Goal: Task Accomplishment & Management: Complete application form

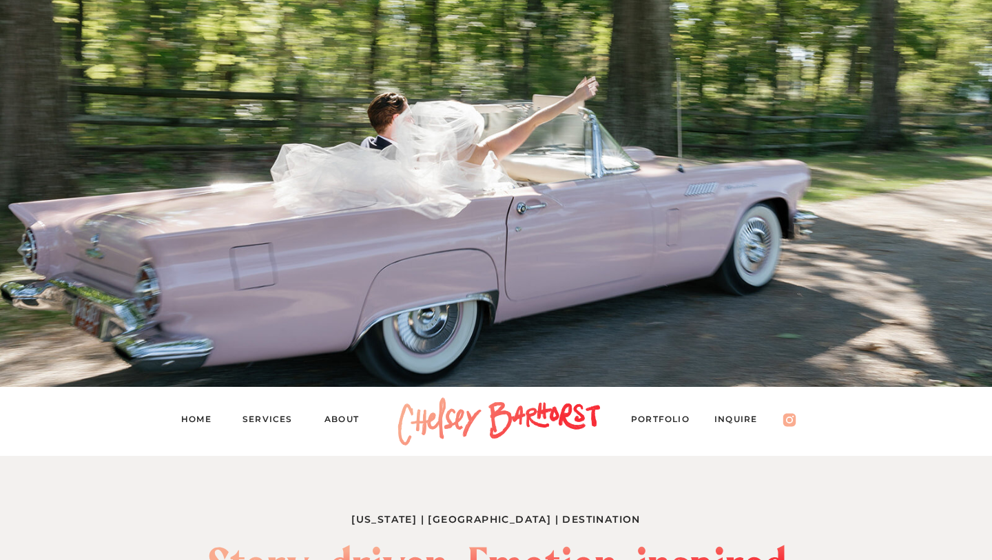
scroll to position [124, 0]
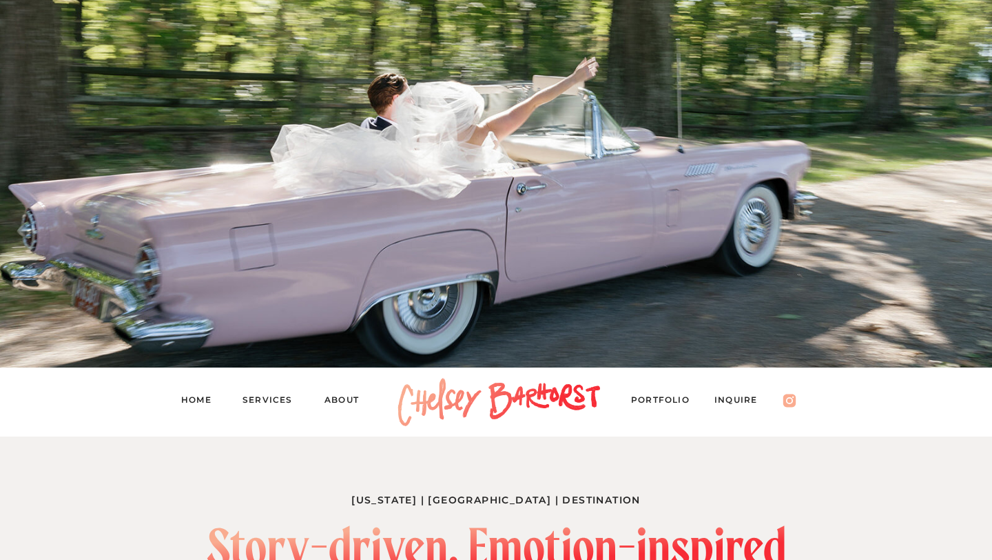
click at [728, 401] on nav "Inquire" at bounding box center [743, 401] width 57 height 19
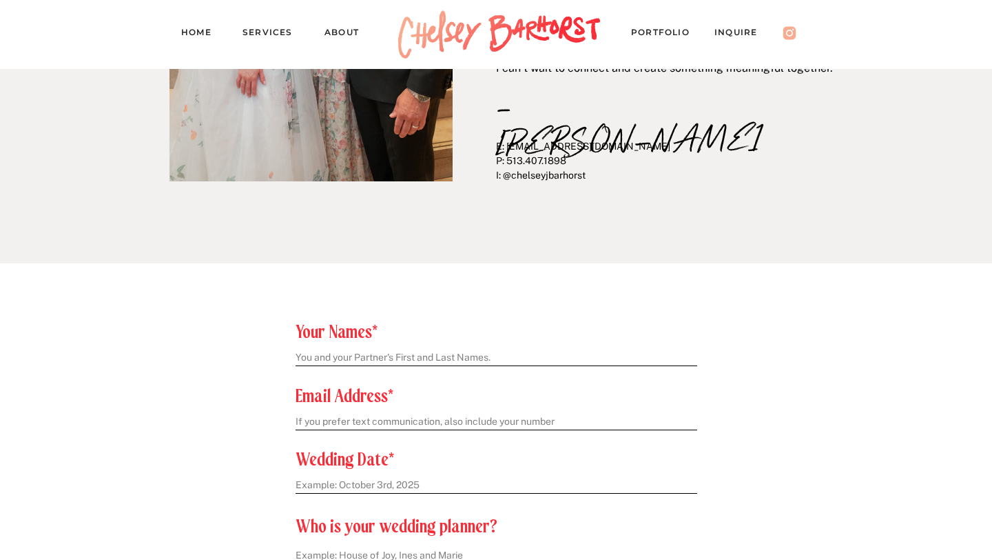
scroll to position [476, 0]
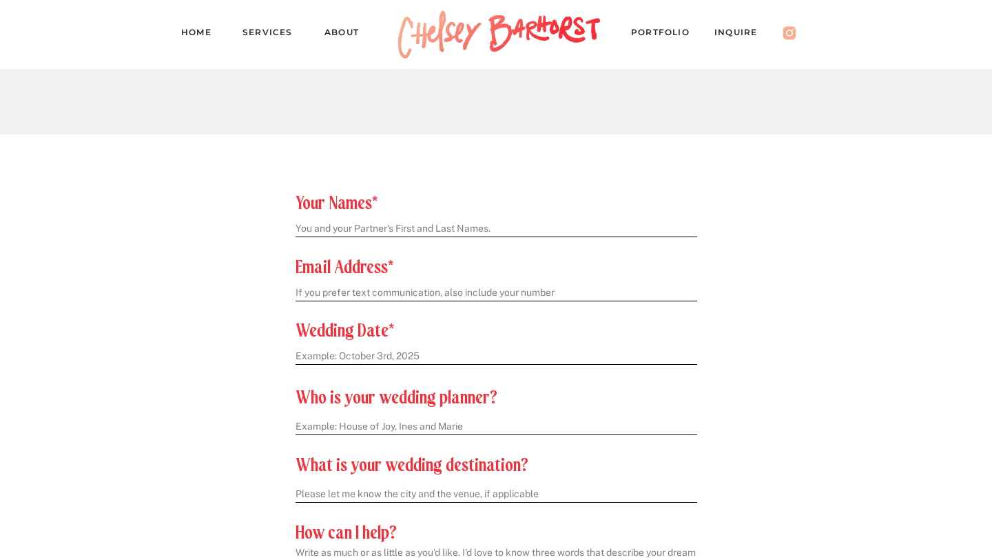
click at [414, 225] on textarea at bounding box center [496, 229] width 400 height 14
type textarea "Kylie Myers and Hunter Hill"
click at [391, 290] on textarea at bounding box center [496, 293] width 400 height 14
type textarea "Kylieandhunterhill@gmail.com"
click at [369, 350] on textarea at bounding box center [496, 356] width 400 height 14
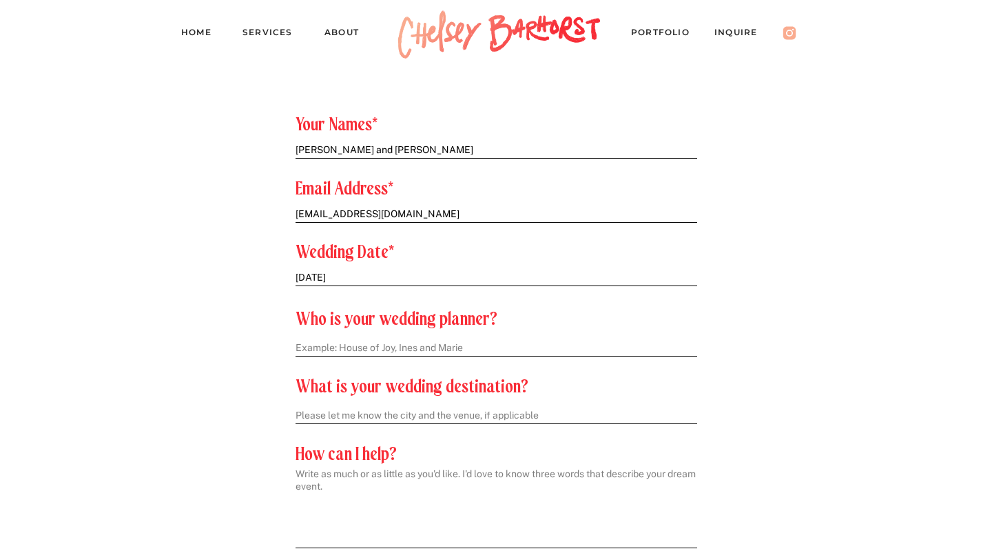
scroll to position [562, 0]
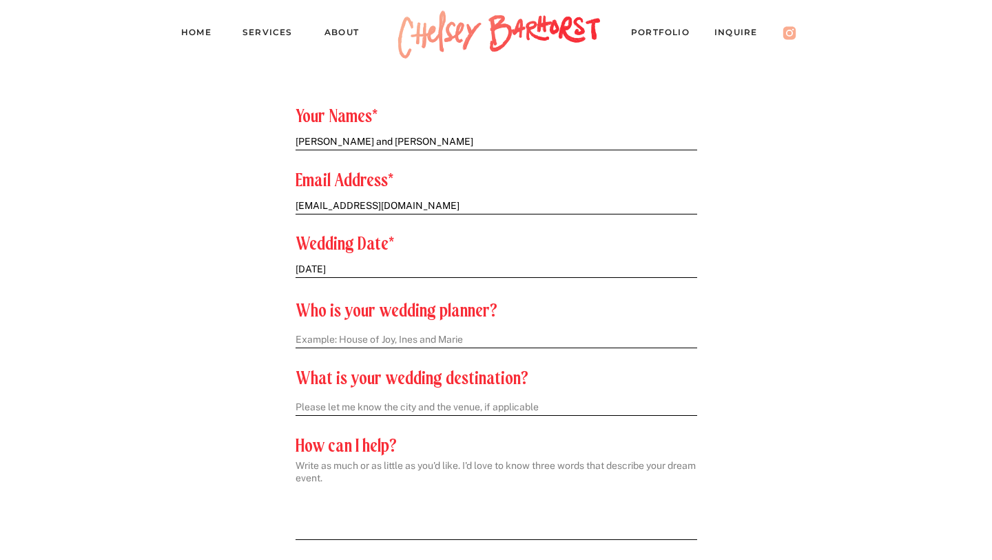
type textarea "Sunday September 5th, 2027"
click at [354, 340] on textarea at bounding box center [496, 340] width 401 height 14
drag, startPoint x: 418, startPoint y: 339, endPoint x: 495, endPoint y: 341, distance: 76.5
click at [495, 341] on textarea "We haven't booked one yet - still early in ou" at bounding box center [496, 340] width 401 height 14
type textarea "We haven't booked one yet - just starting planning!"
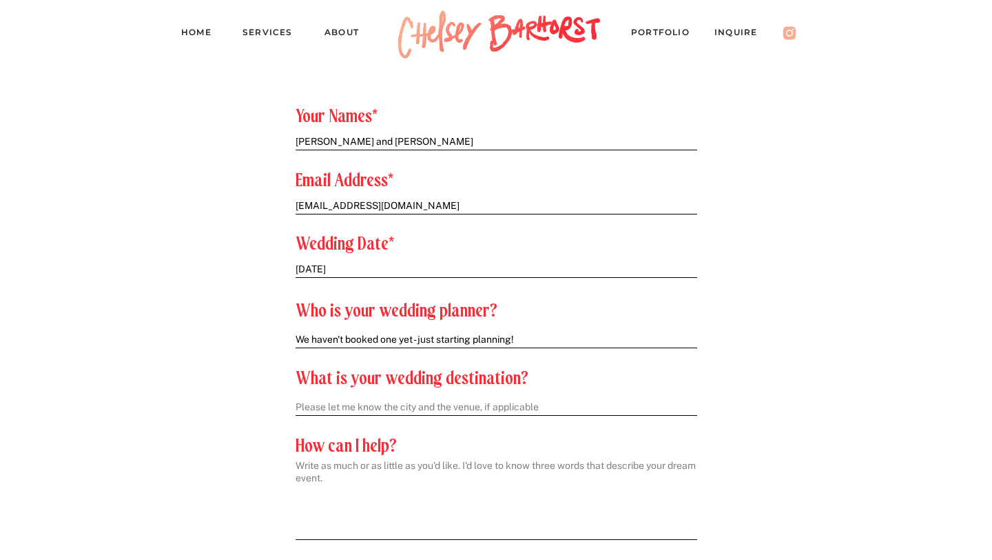
click at [457, 409] on textarea at bounding box center [496, 407] width 401 height 14
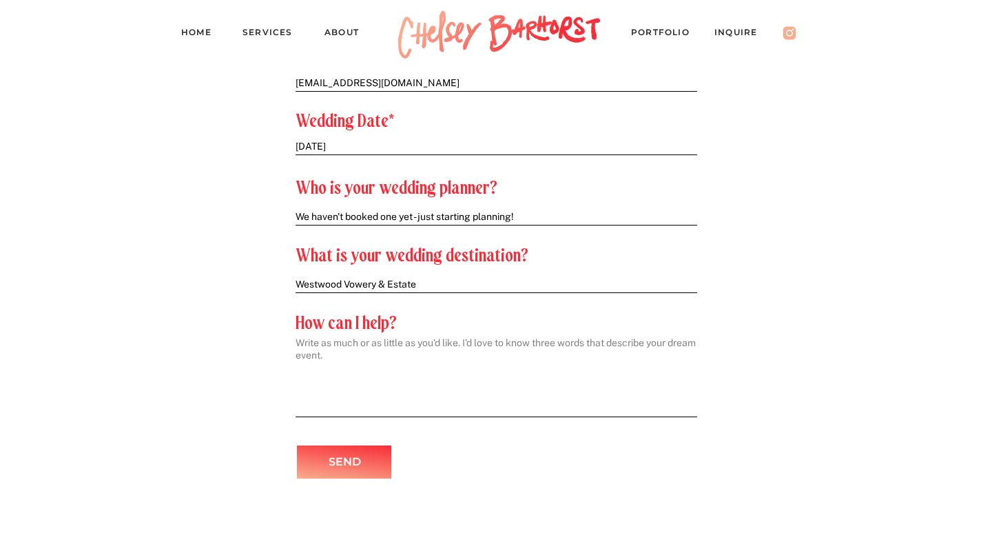
scroll to position [691, 0]
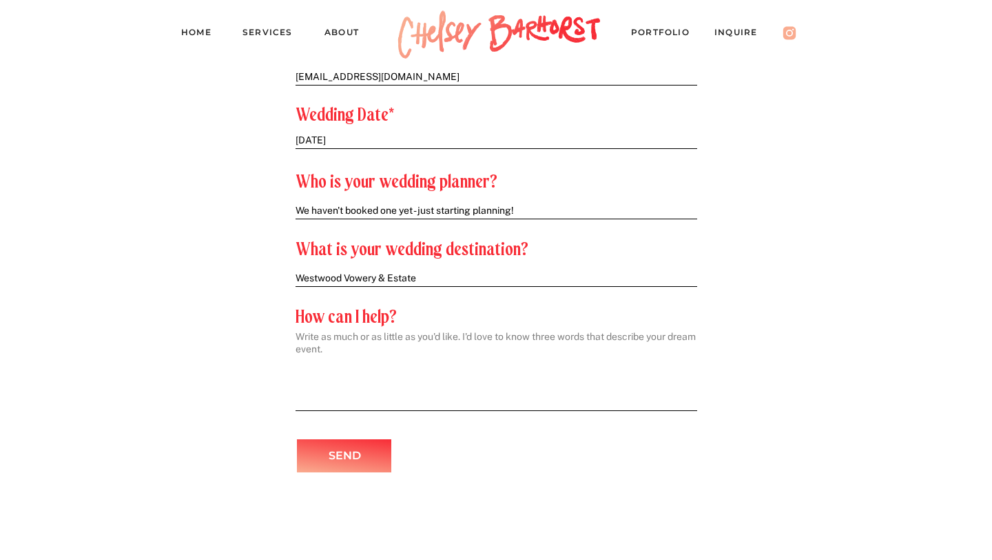
type textarea "Westwood Vowery & Estate"
click at [420, 394] on textarea at bounding box center [496, 366] width 401 height 73
paste textarea "Hunter and I are high school sweethearts & so excited for this next chapter! Ou…"
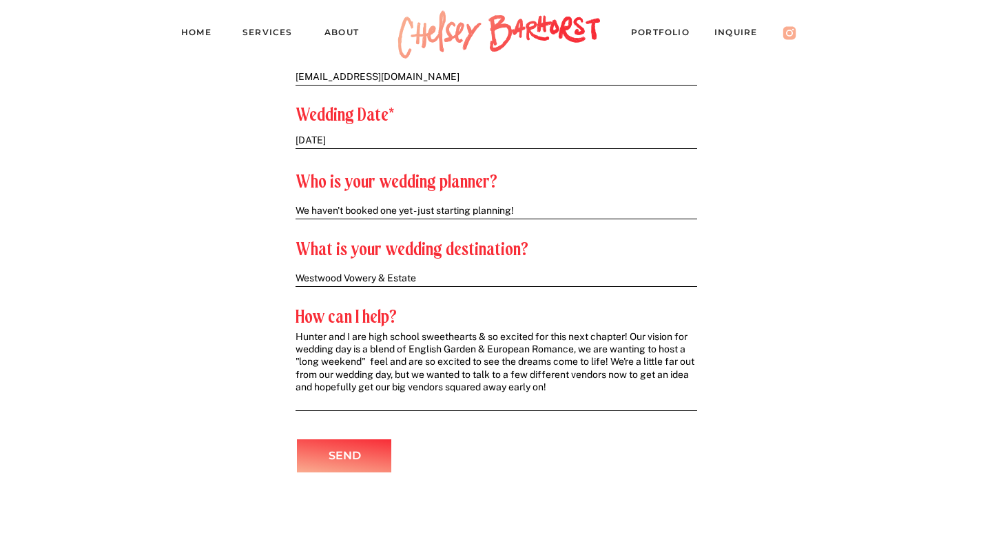
click at [615, 360] on textarea "Hunter and I are high school sweethearts & so excited for this next chapter! Ou…" at bounding box center [496, 366] width 401 height 73
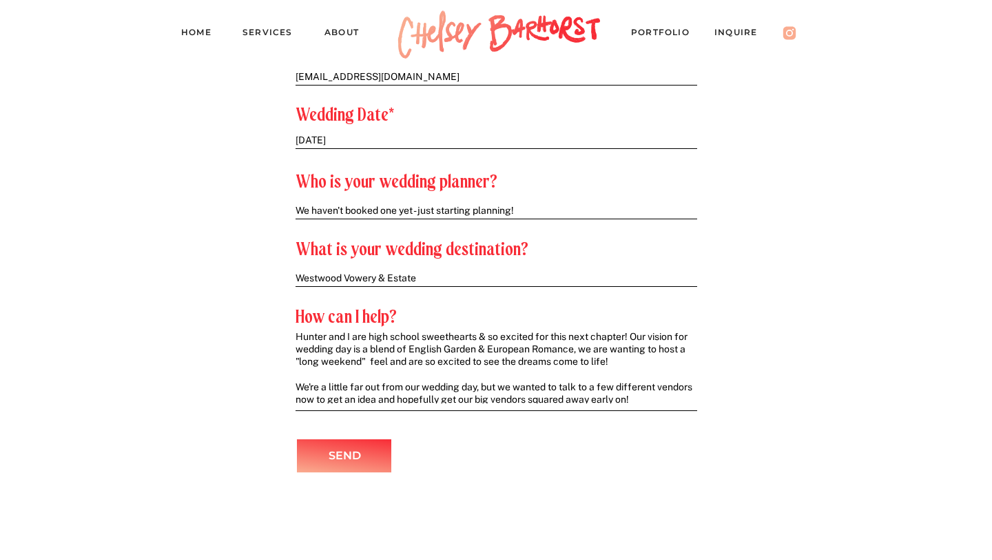
click at [297, 338] on textarea "Hunter and I are high school sweethearts & so excited for this next chapter! Ou…" at bounding box center [496, 366] width 401 height 73
click at [320, 338] on textarea "Hunter and I are high school sweethearts & so excited for this next chapter! Ou…" at bounding box center [496, 366] width 401 height 73
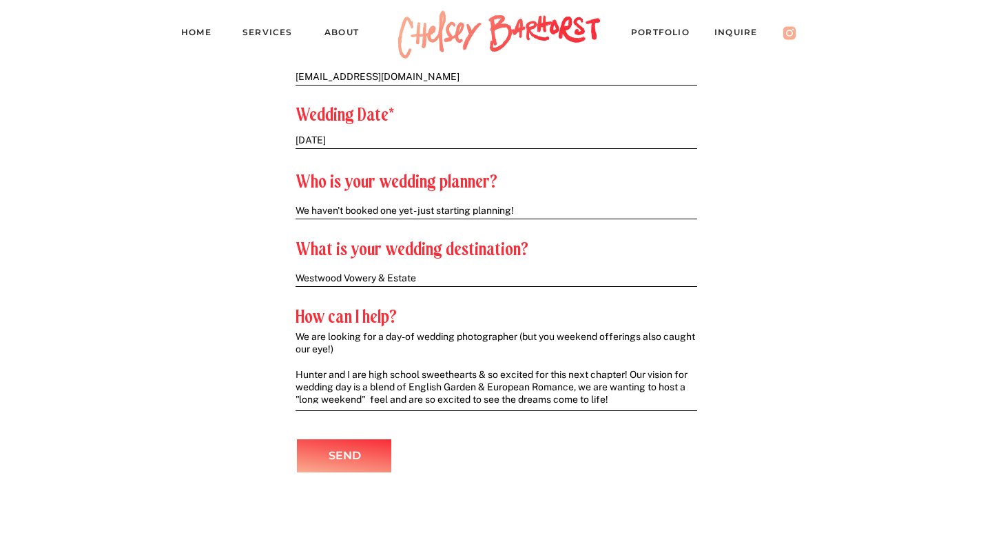
click at [562, 336] on textarea "We are looking for a day-of wedding photographer (but you weekend offerings als…" at bounding box center [496, 366] width 401 height 73
click at [641, 338] on textarea "We are looking for a day-of wedding photographer (but your full weekend offerin…" at bounding box center [496, 366] width 401 height 73
click at [625, 395] on textarea "We are looking for a day-of wedding photographer (but your full weekend coverag…" at bounding box center [496, 366] width 401 height 73
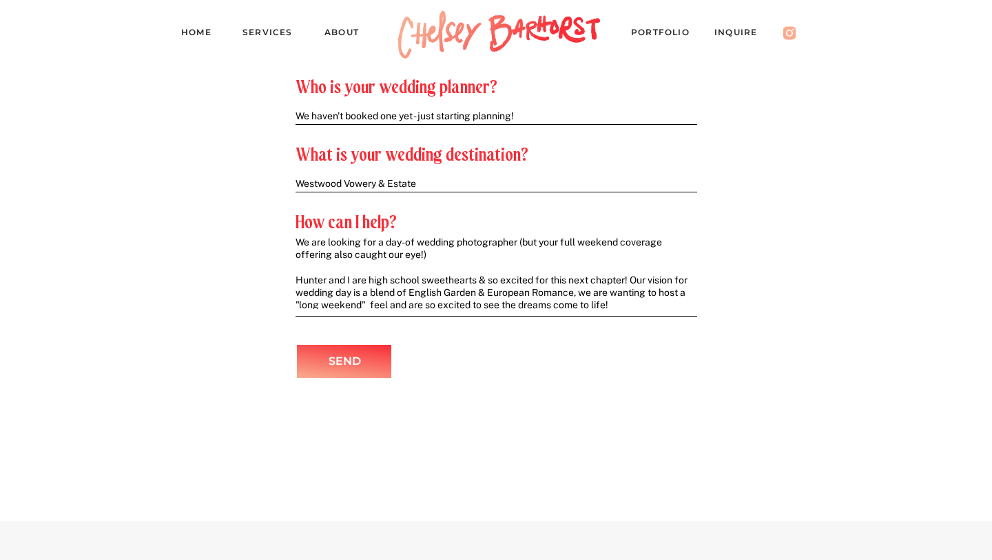
scroll to position [786, 0]
type textarea "We are looking for a day-of wedding photographer (but your full weekend coverag…"
click at [360, 365] on p "Send" at bounding box center [345, 361] width 76 height 20
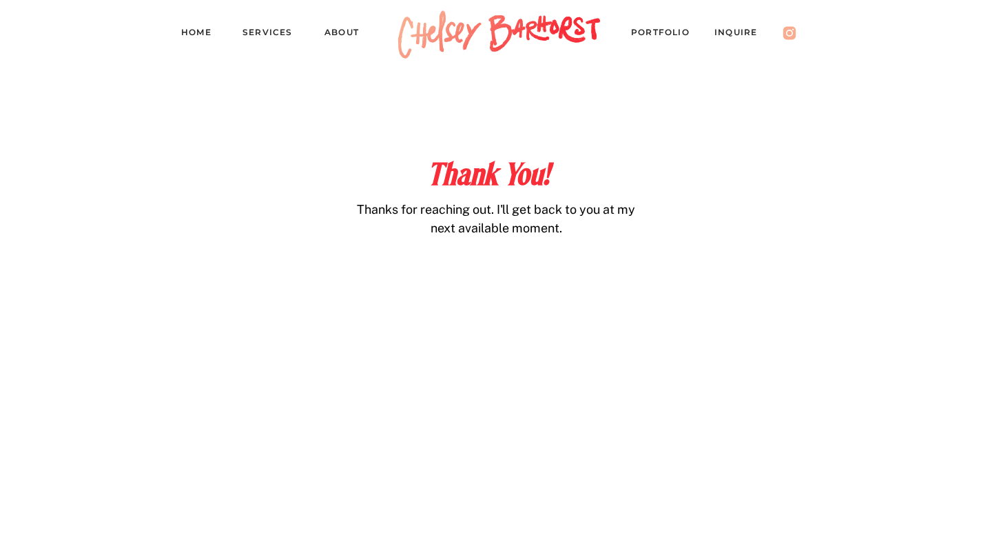
scroll to position [610, 0]
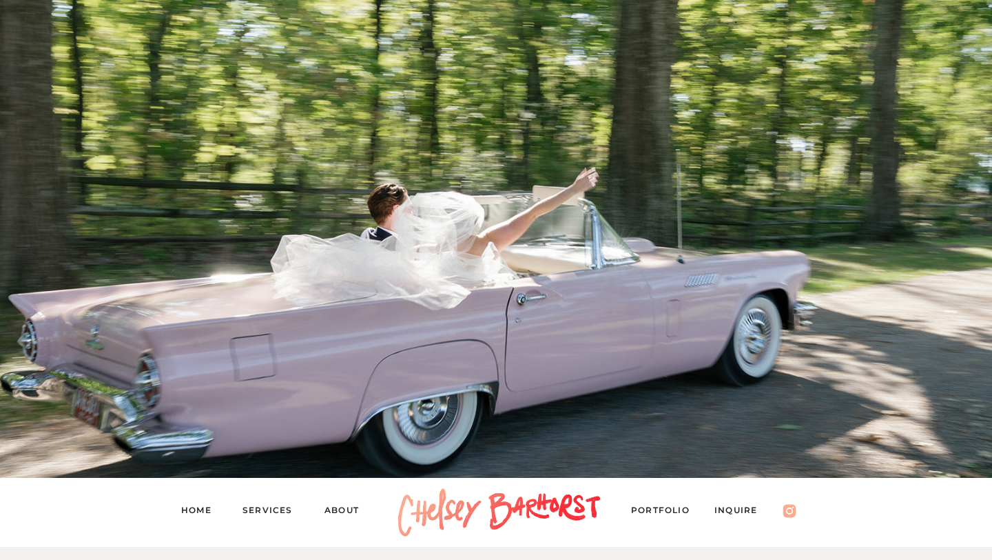
scroll to position [13, 0]
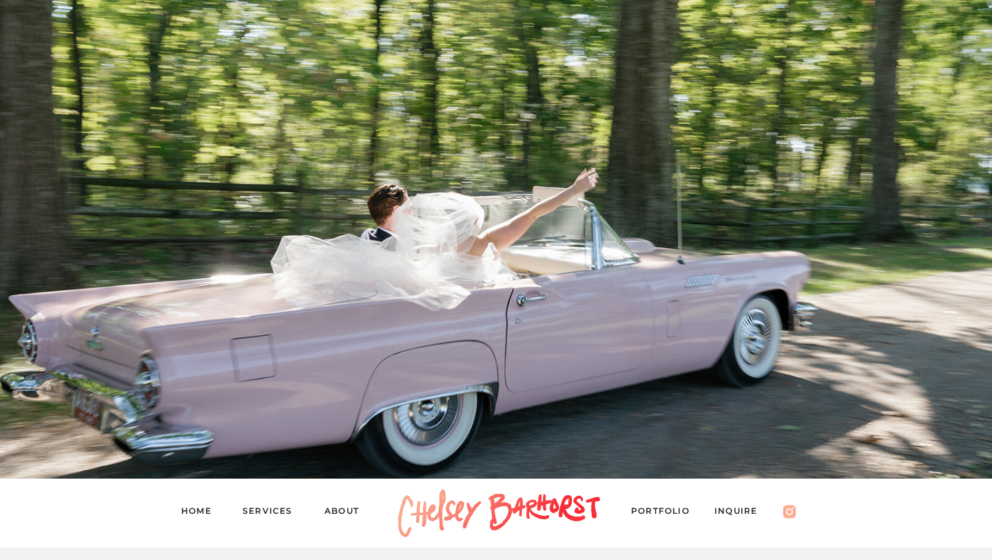
click at [278, 507] on nav "Services" at bounding box center [274, 512] width 62 height 19
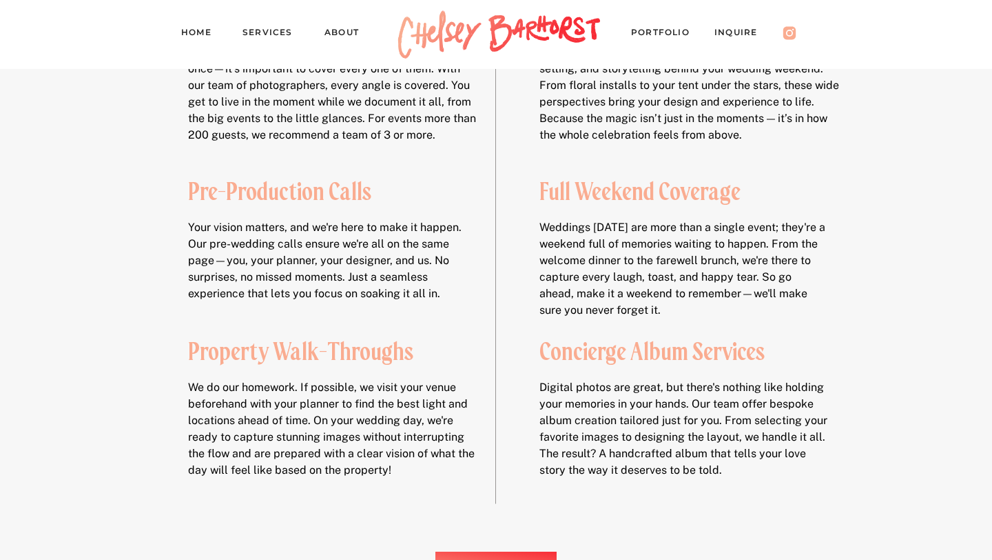
scroll to position [2059, 0]
